Goal: Information Seeking & Learning: Learn about a topic

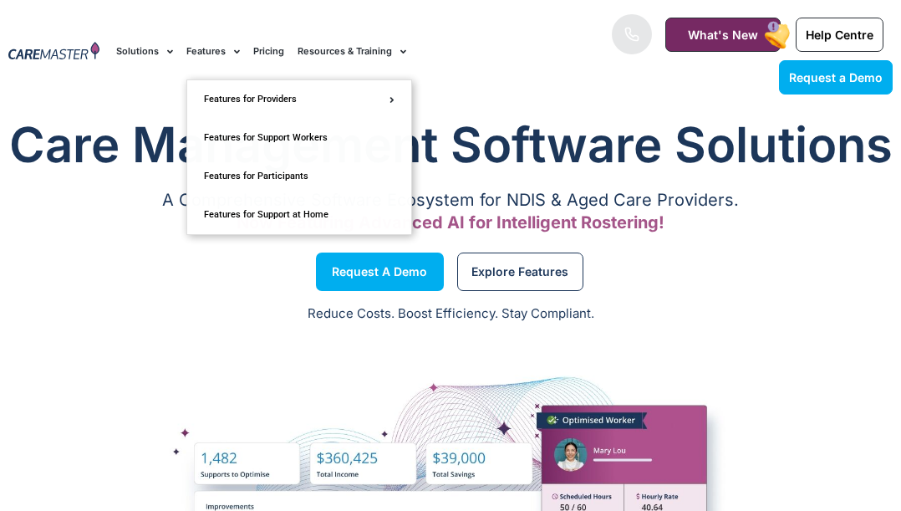
click at [259, 53] on link "Pricing" at bounding box center [268, 51] width 31 height 56
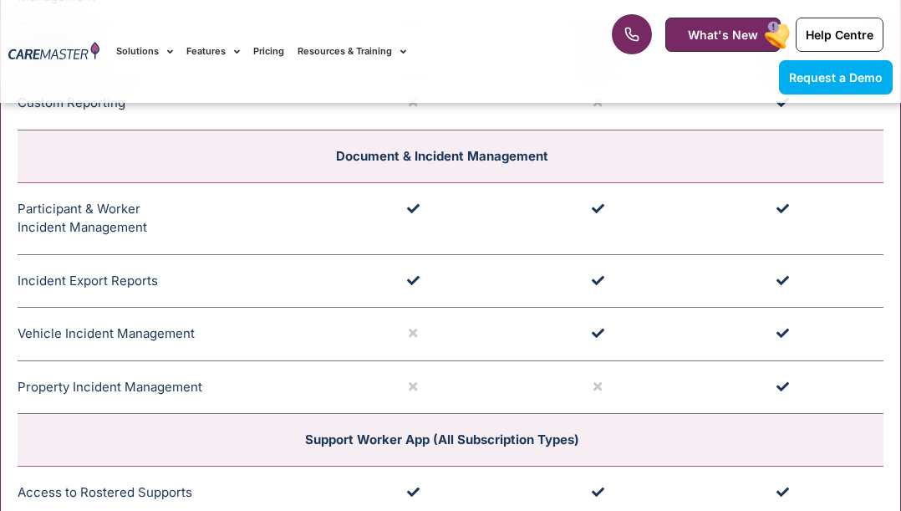
scroll to position [4080, 0]
